Goal: Task Accomplishment & Management: Complete application form

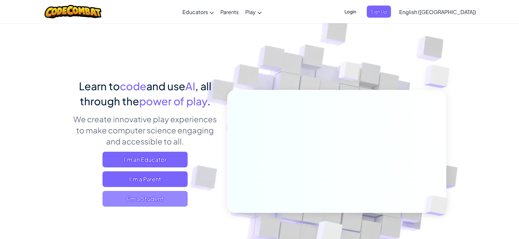
click at [178, 202] on span "I'm a Student" at bounding box center [144, 199] width 85 height 16
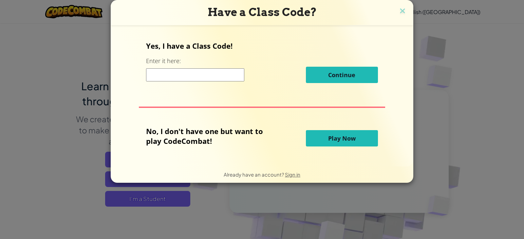
click at [201, 73] on input at bounding box center [195, 74] width 98 height 13
type input "BurnLeftThin"
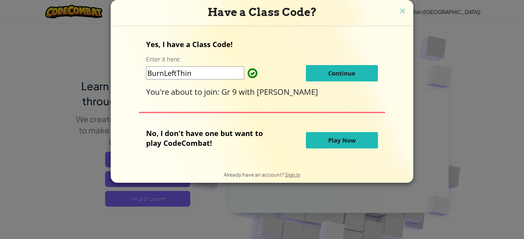
click at [331, 79] on button "Continue" at bounding box center [342, 73] width 72 height 16
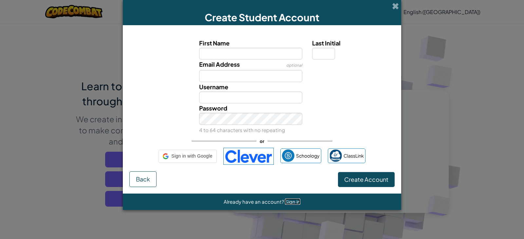
click at [291, 202] on span "Sign in" at bounding box center [292, 202] width 15 height 6
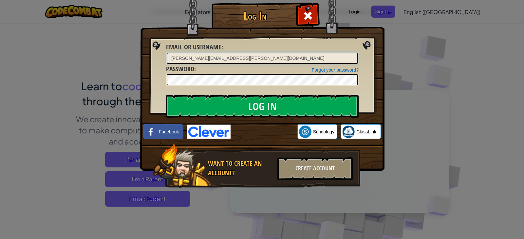
type input "[PERSON_NAME][EMAIL_ADDRESS][PERSON_NAME][DOMAIN_NAME]"
click at [166, 95] on input "Log In" at bounding box center [262, 106] width 192 height 23
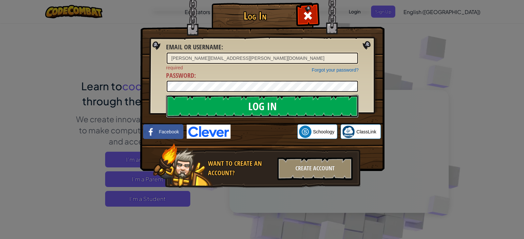
click at [357, 107] on input "Log In" at bounding box center [262, 106] width 192 height 23
